Goal: Check status: Check status

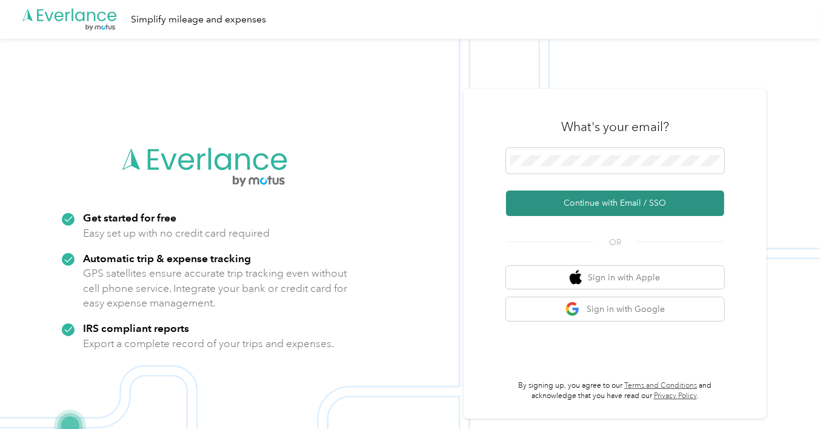
click at [589, 204] on button "Continue with Email / SSO" at bounding box center [615, 202] width 218 height 25
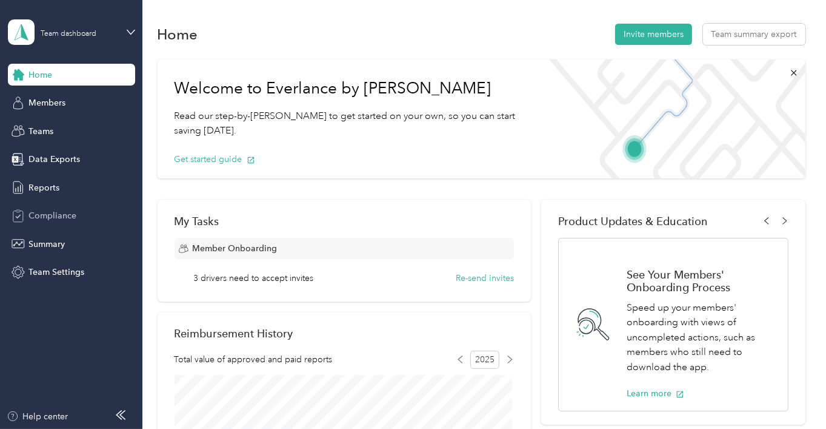
click at [56, 216] on span "Compliance" at bounding box center [53, 215] width 48 height 13
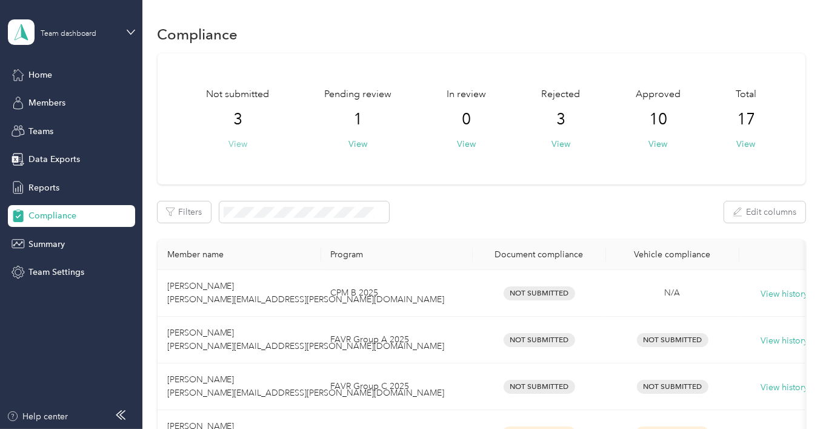
click at [240, 144] on button "View" at bounding box center [238, 144] width 19 height 13
click at [564, 144] on button "View" at bounding box center [561, 144] width 19 height 13
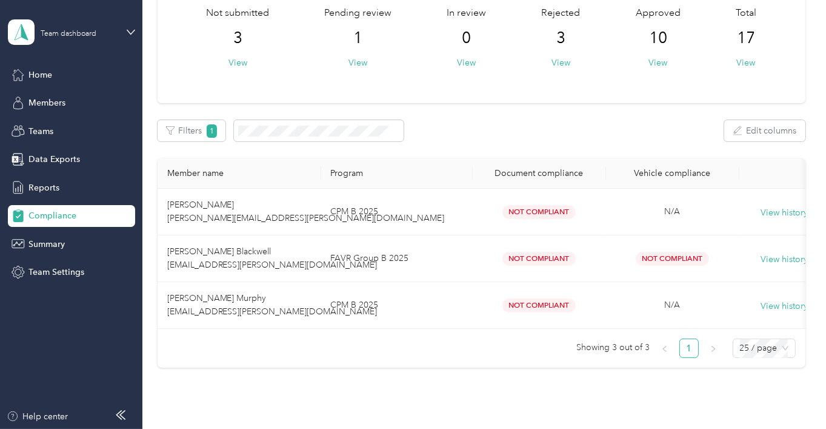
scroll to position [61, 0]
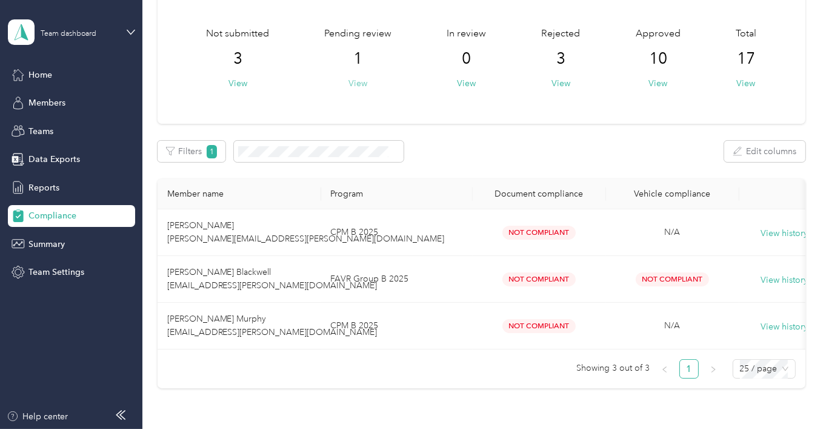
click at [357, 82] on button "View" at bounding box center [358, 83] width 19 height 13
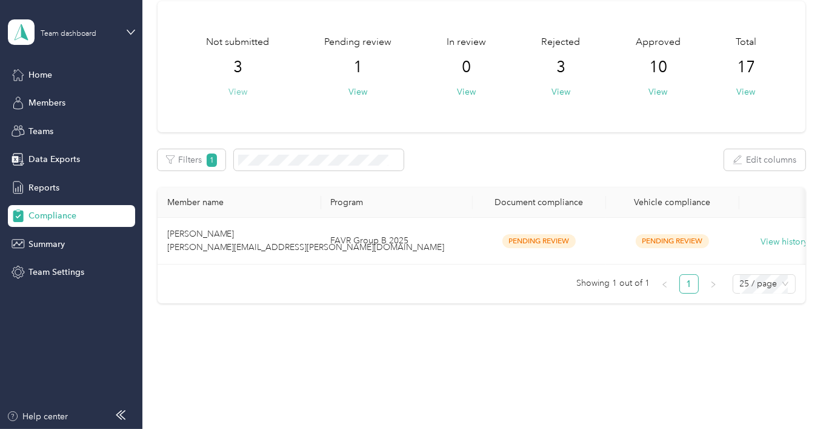
click at [233, 85] on button "View" at bounding box center [238, 91] width 19 height 13
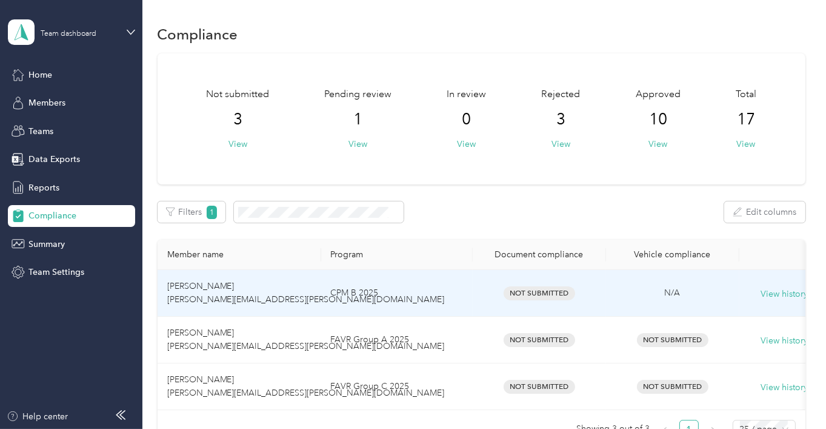
scroll to position [61, 0]
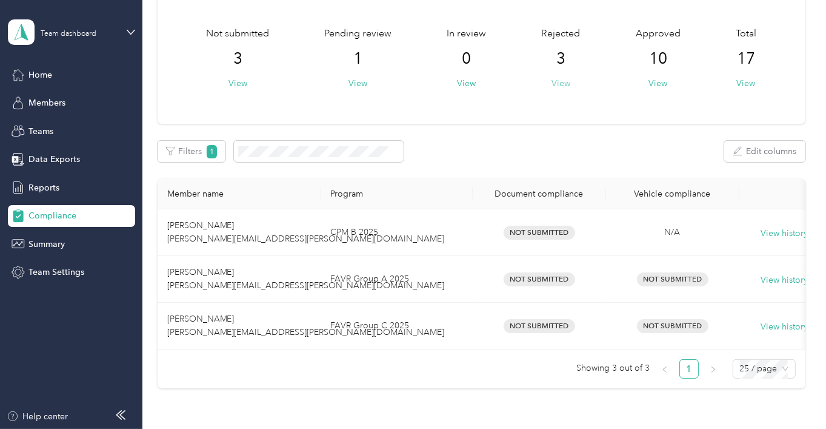
click at [554, 79] on button "View" at bounding box center [561, 83] width 19 height 13
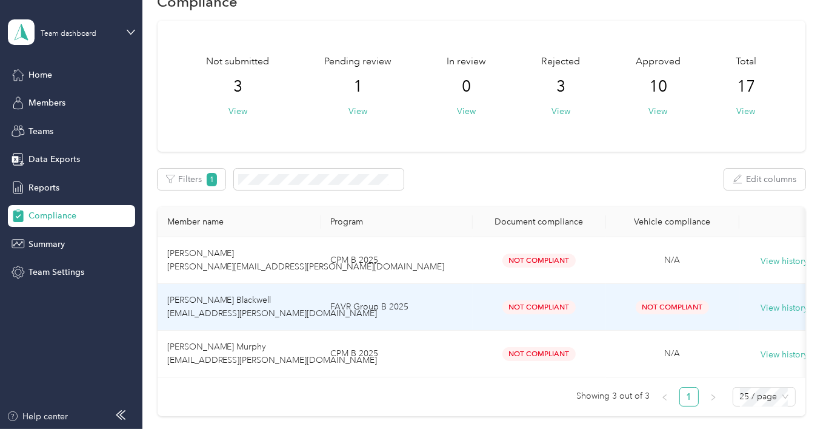
scroll to position [93, 0]
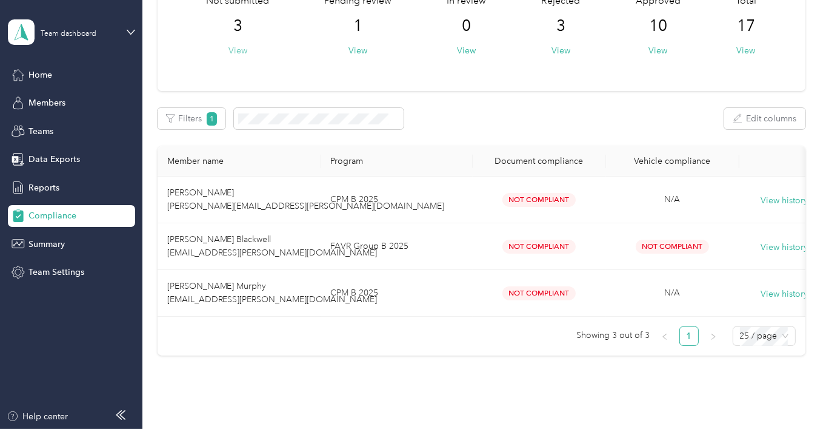
click at [240, 53] on button "View" at bounding box center [238, 50] width 19 height 13
